Goal: Information Seeking & Learning: Learn about a topic

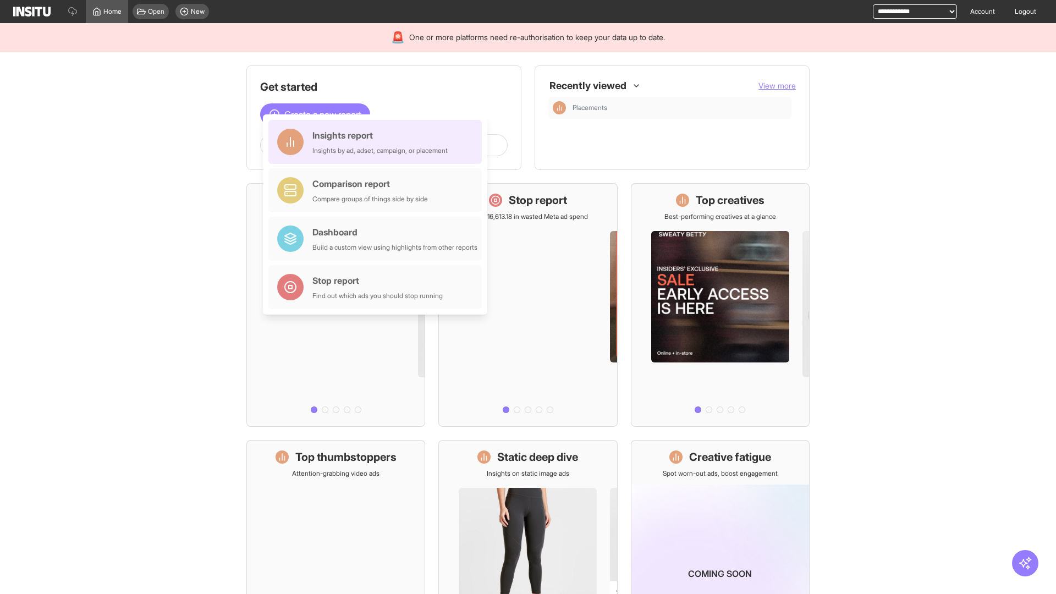
click at [378, 142] on div "Insights report Insights by ad, adset, campaign, or placement" at bounding box center [379, 142] width 135 height 26
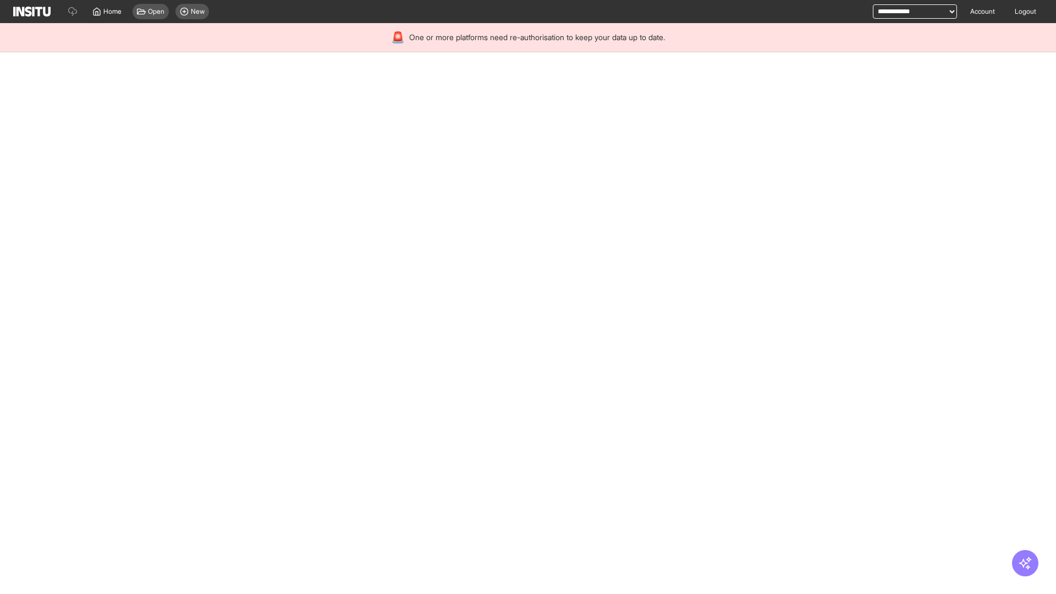
select select "**"
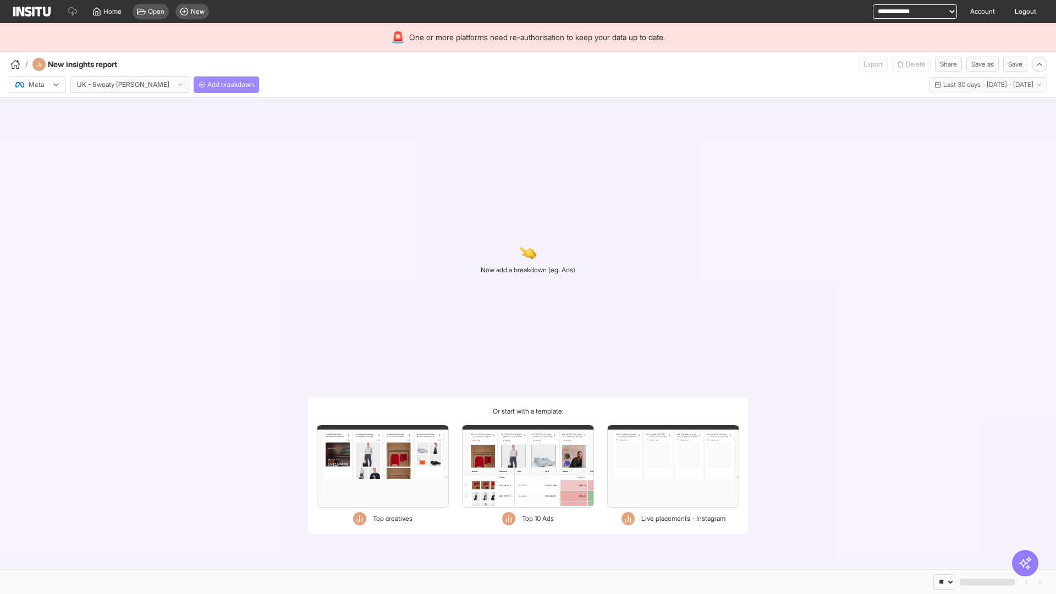
click at [207, 85] on span "Add breakdown" at bounding box center [230, 84] width 47 height 9
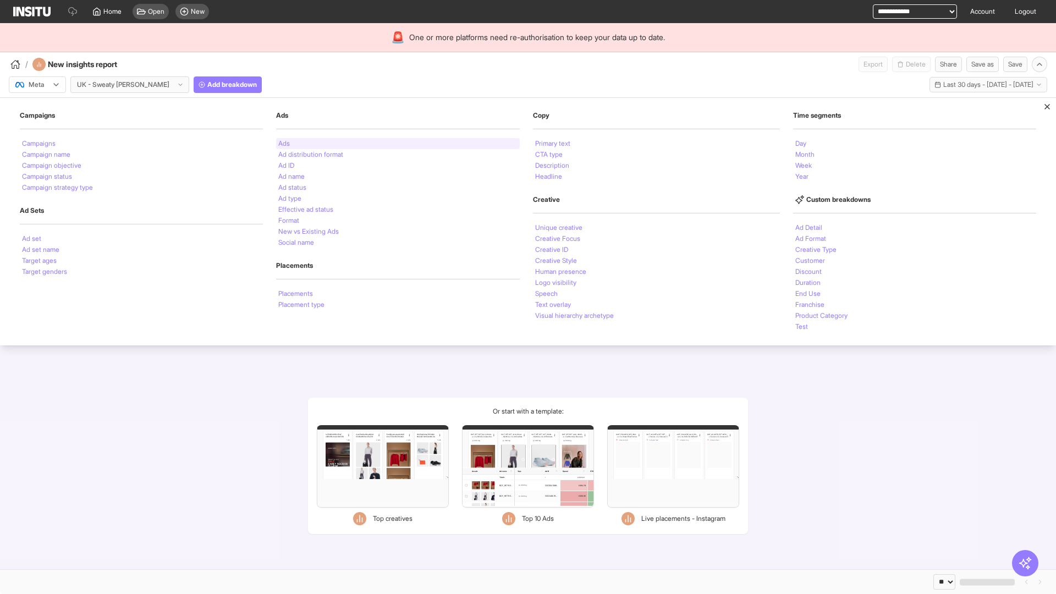
click at [283, 144] on li "Ads" at bounding box center [284, 143] width 12 height 7
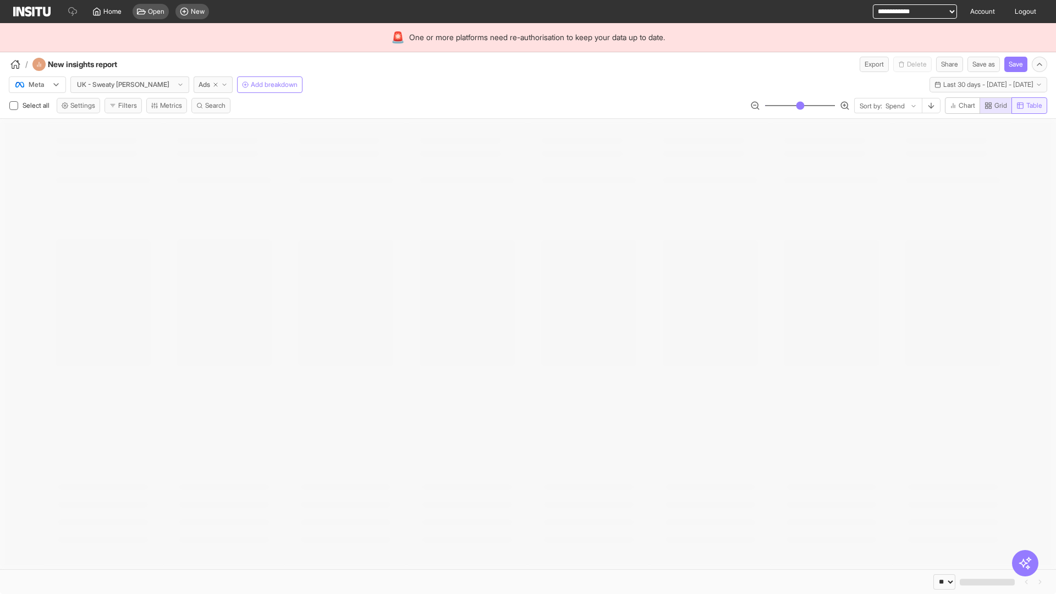
click at [1029, 106] on span "Table" at bounding box center [1035, 105] width 16 height 9
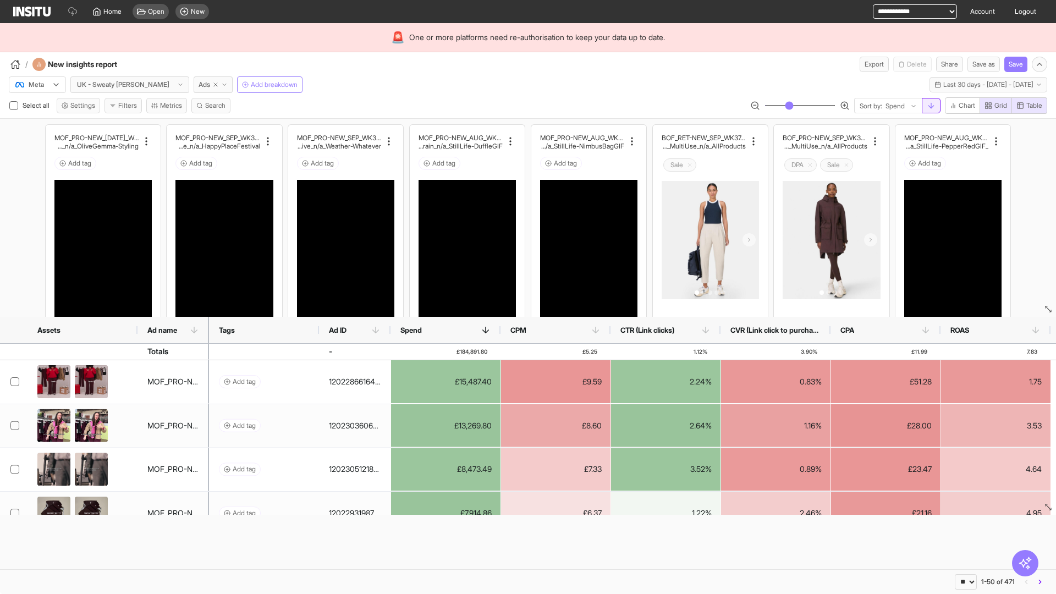
click at [931, 106] on line "button" at bounding box center [931, 105] width 0 height 5
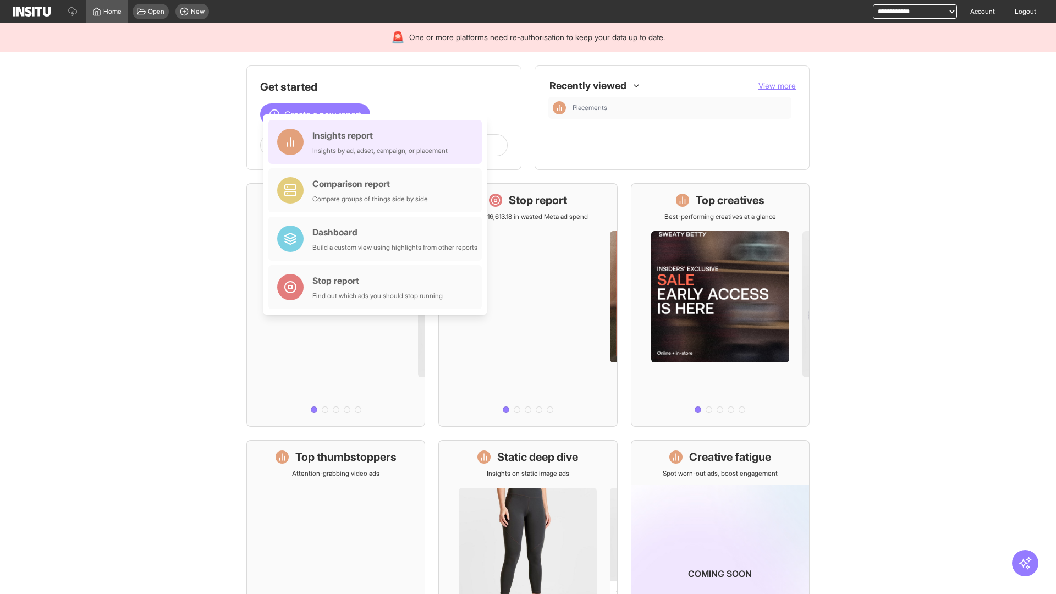
click at [378, 142] on div "Insights report Insights by ad, adset, campaign, or placement" at bounding box center [379, 142] width 135 height 26
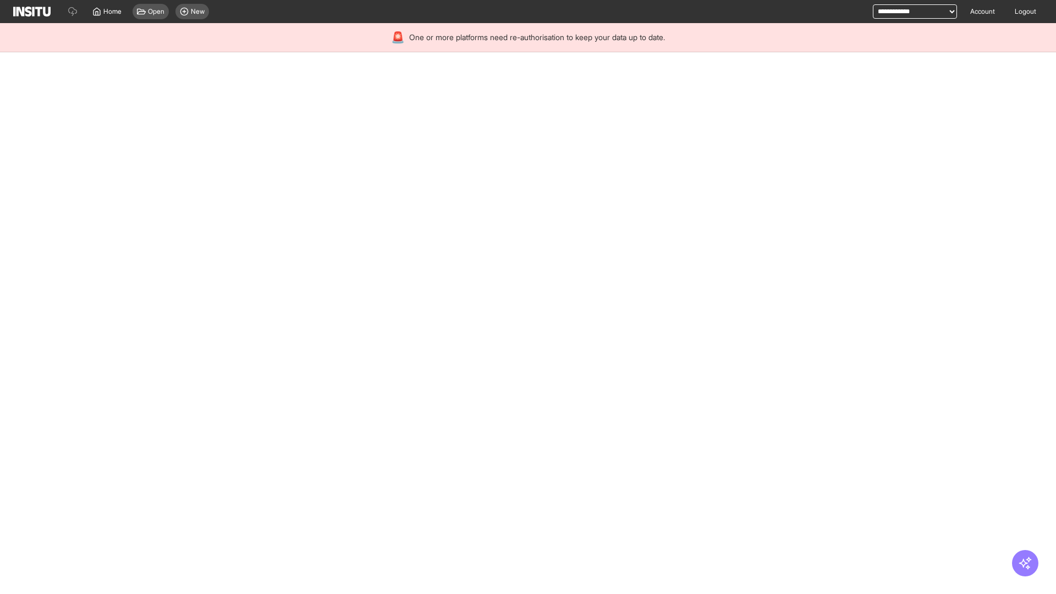
select select "**"
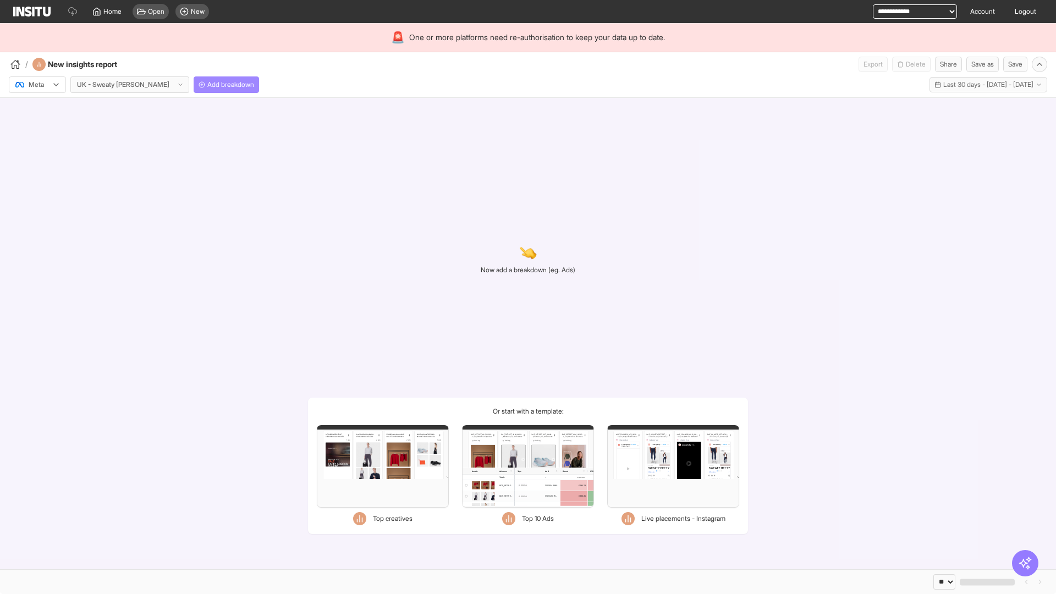
click at [207, 85] on span "Add breakdown" at bounding box center [230, 84] width 47 height 9
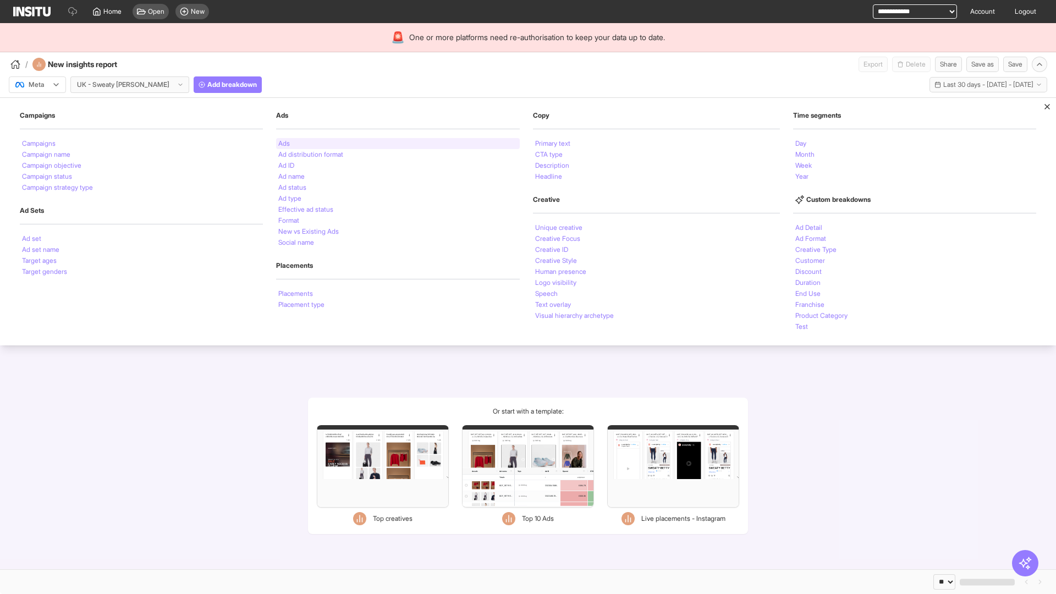
click at [283, 144] on li "Ads" at bounding box center [284, 143] width 12 height 7
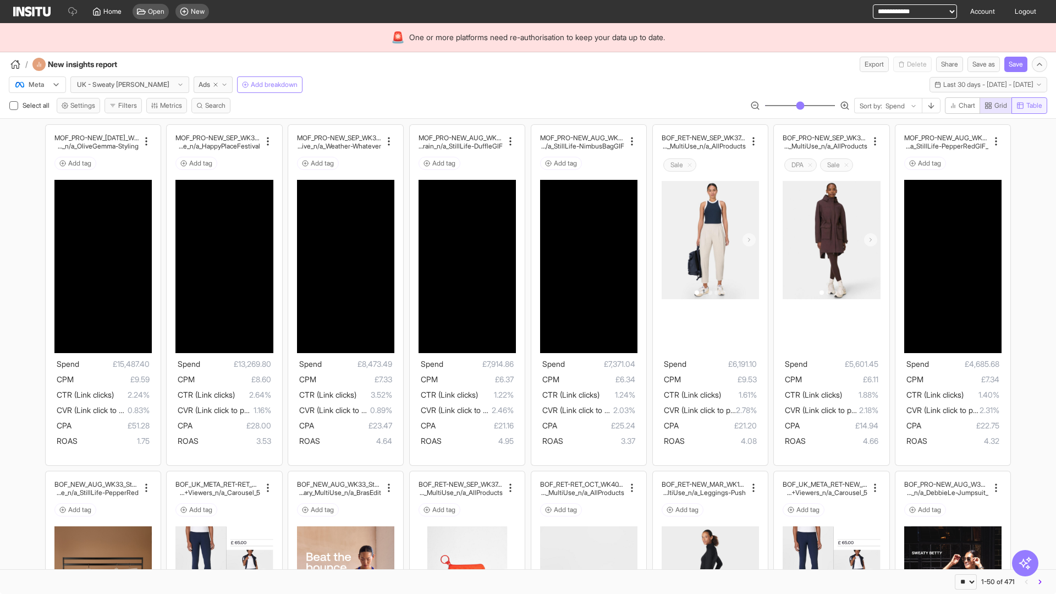
click at [1029, 106] on span "Table" at bounding box center [1035, 105] width 16 height 9
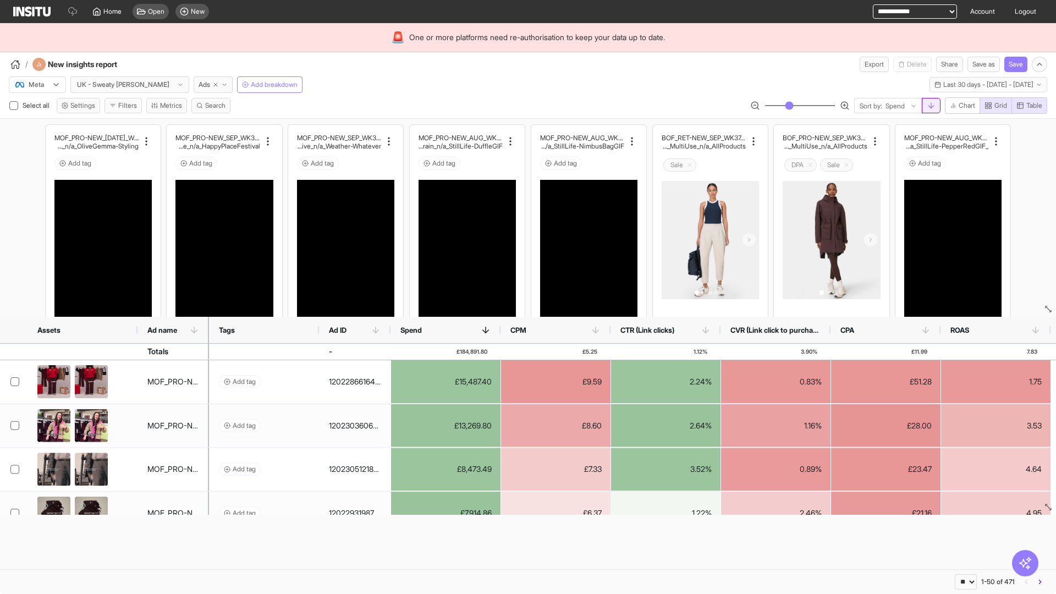
click at [931, 106] on line "button" at bounding box center [931, 105] width 0 height 5
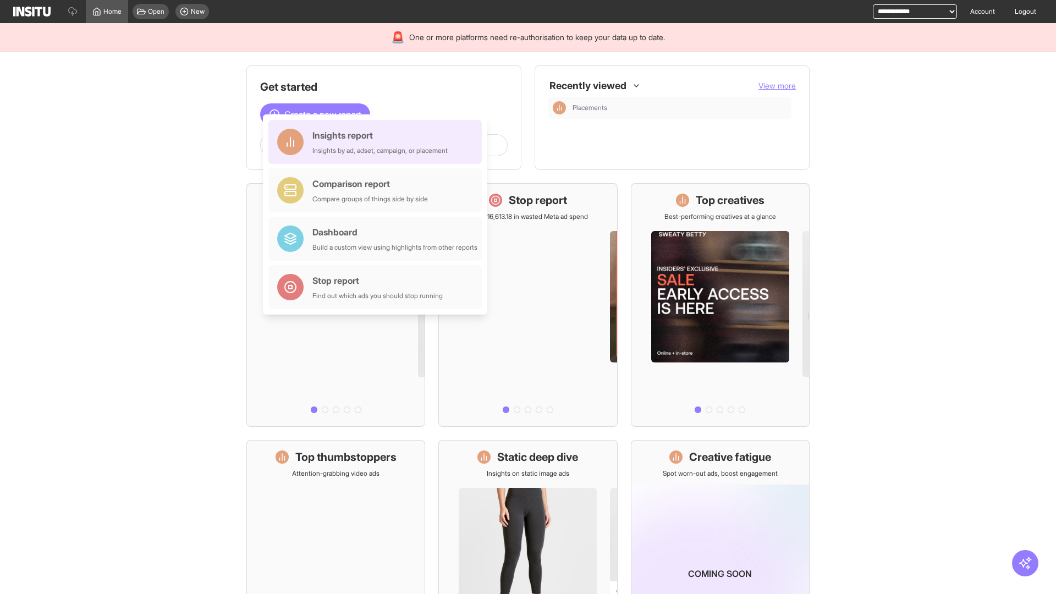
click at [378, 142] on div "Insights report Insights by ad, adset, campaign, or placement" at bounding box center [379, 142] width 135 height 26
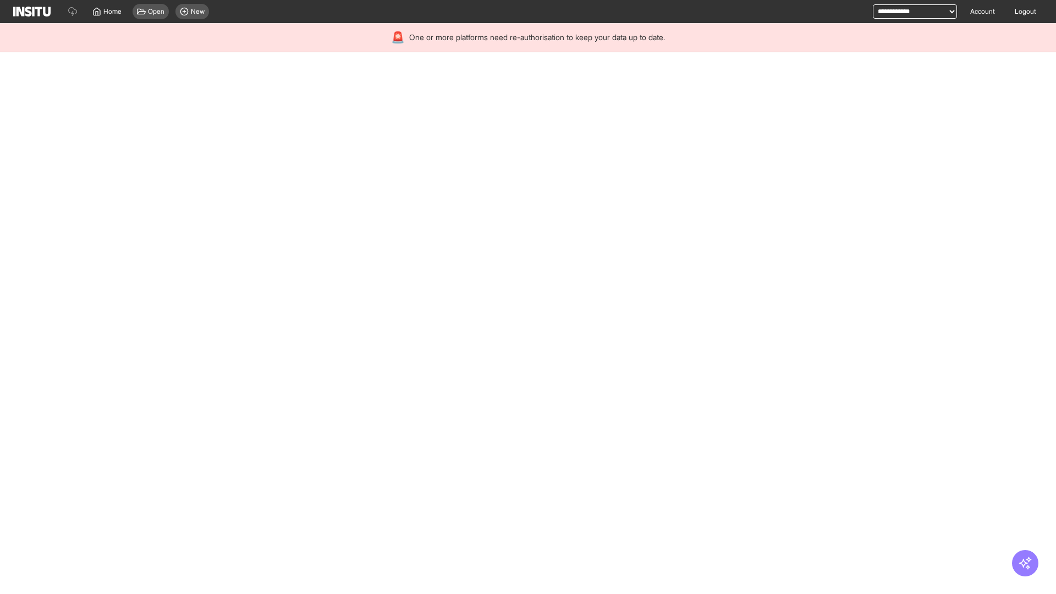
select select "**"
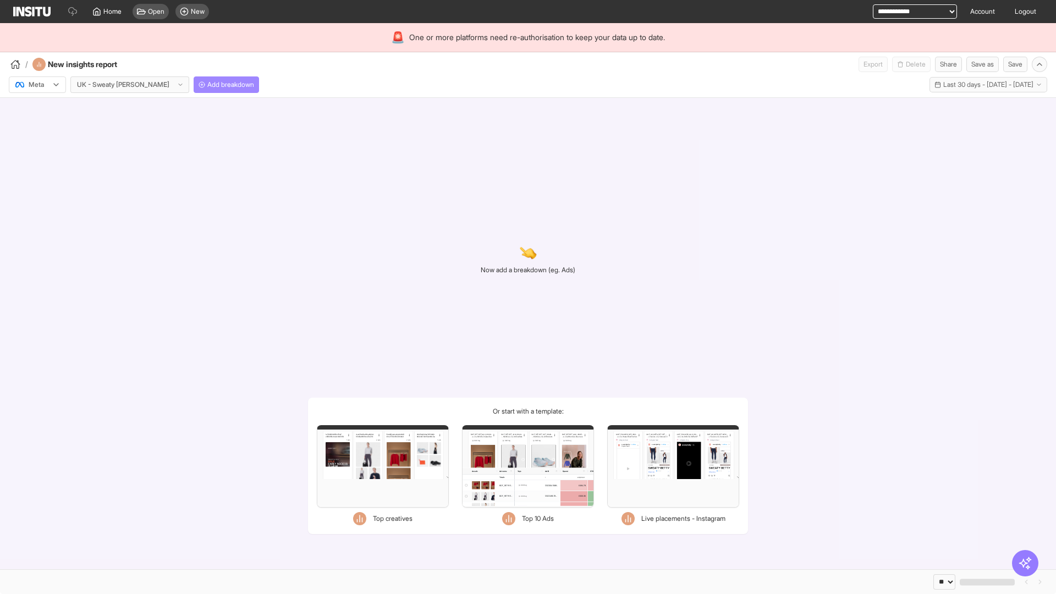
click at [207, 85] on span "Add breakdown" at bounding box center [230, 84] width 47 height 9
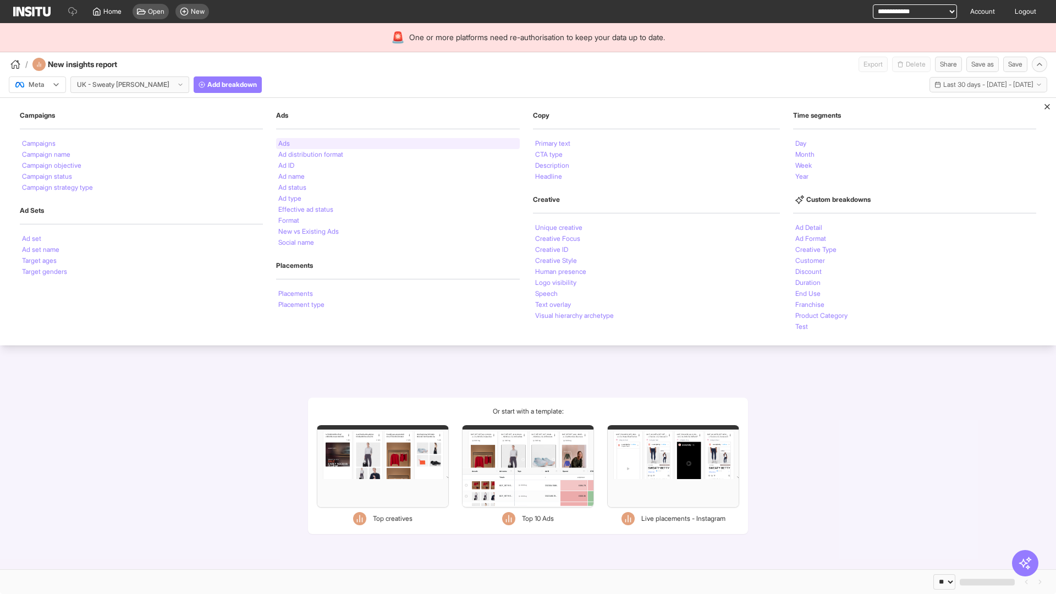
click at [283, 144] on li "Ads" at bounding box center [284, 143] width 12 height 7
